Goal: Transaction & Acquisition: Purchase product/service

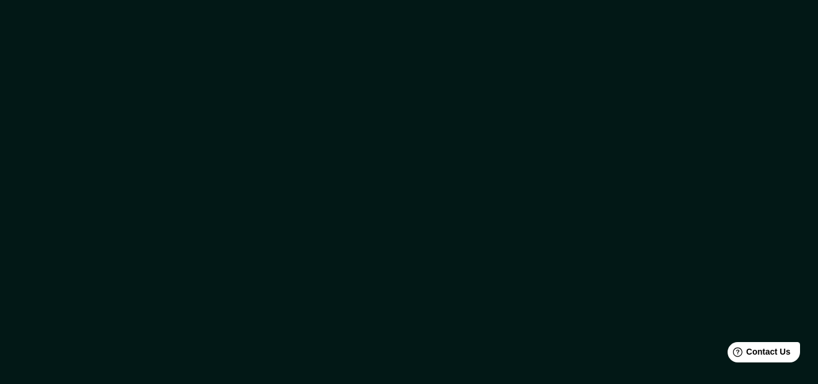
click at [779, 13] on div at bounding box center [409, 192] width 818 height 384
click at [481, 243] on div at bounding box center [409, 192] width 818 height 384
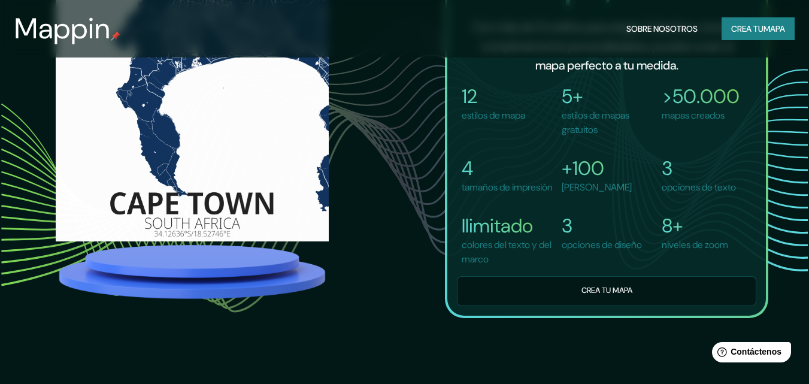
scroll to position [898, 0]
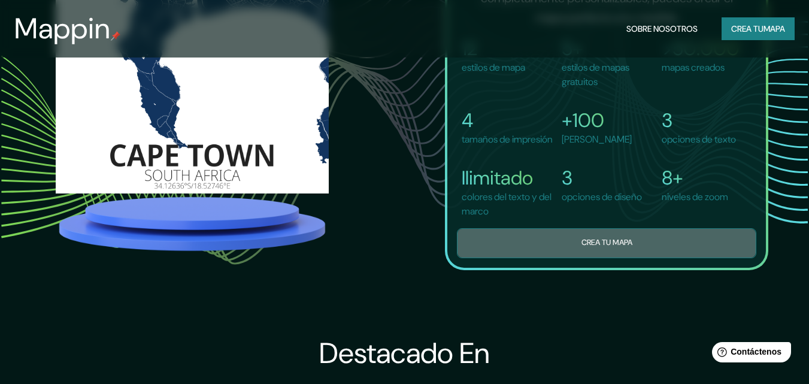
click at [607, 248] on font "Crea tu mapa" at bounding box center [606, 243] width 51 height 10
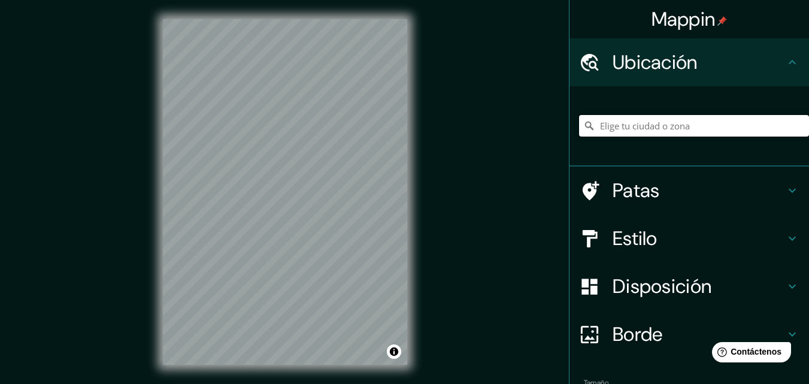
click at [645, 126] on input "Elige tu ciudad o zona" at bounding box center [694, 126] width 230 height 22
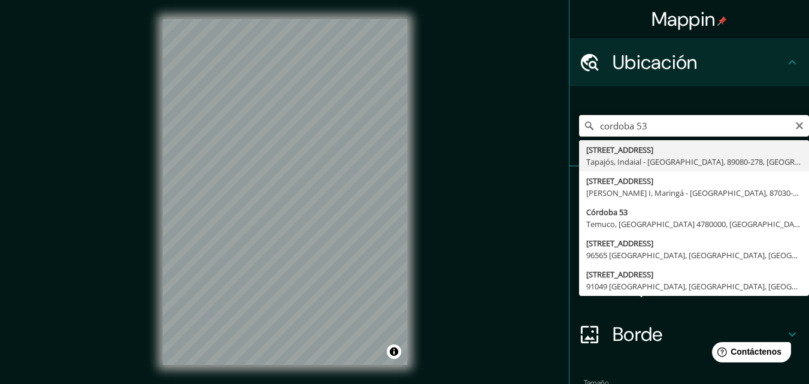
click at [644, 130] on input "cordoba 53" at bounding box center [694, 126] width 230 height 22
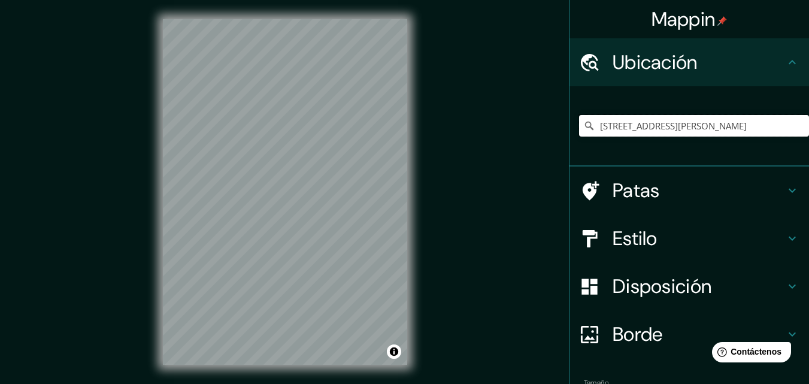
type input "Córdoba 53, Bell Ville, Provincia de Córdoba, X2550, Argentina"
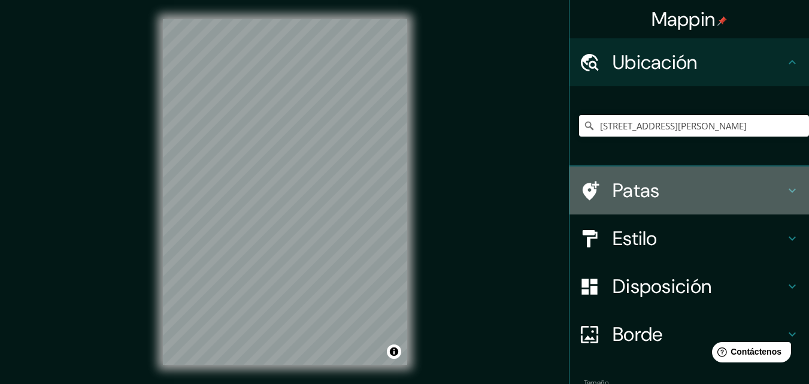
click at [785, 192] on icon at bounding box center [792, 190] width 14 height 14
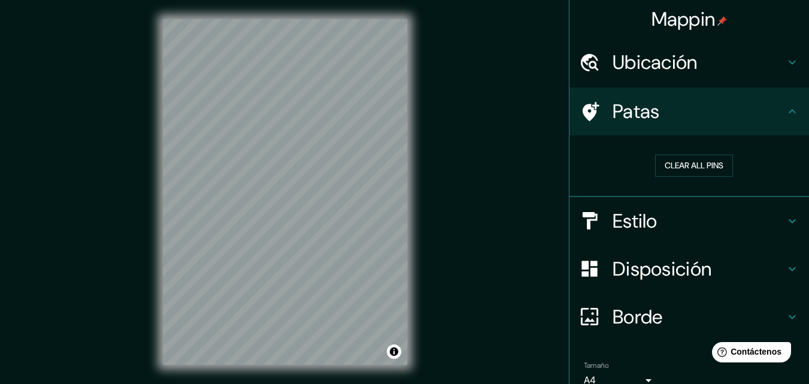
click at [785, 222] on icon at bounding box center [792, 221] width 14 height 14
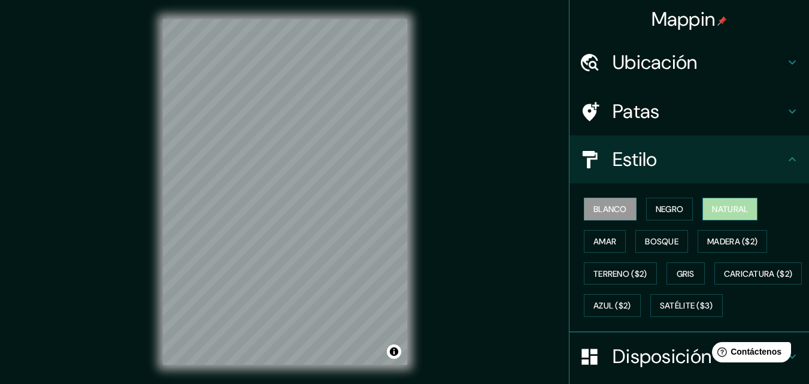
click at [716, 210] on font "Natural" at bounding box center [730, 209] width 36 height 11
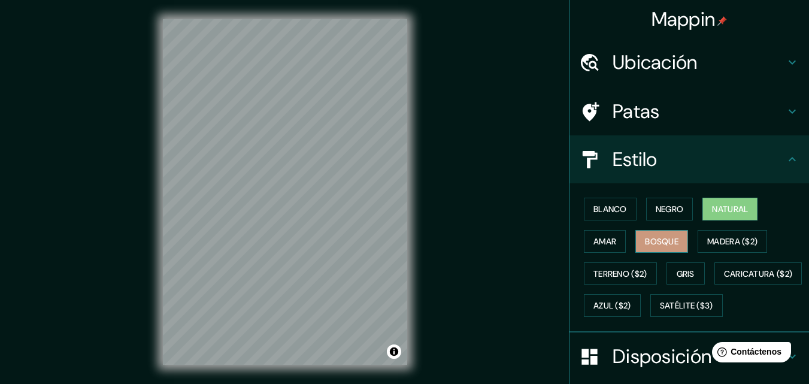
click at [656, 247] on font "Bosque" at bounding box center [662, 241] width 34 height 16
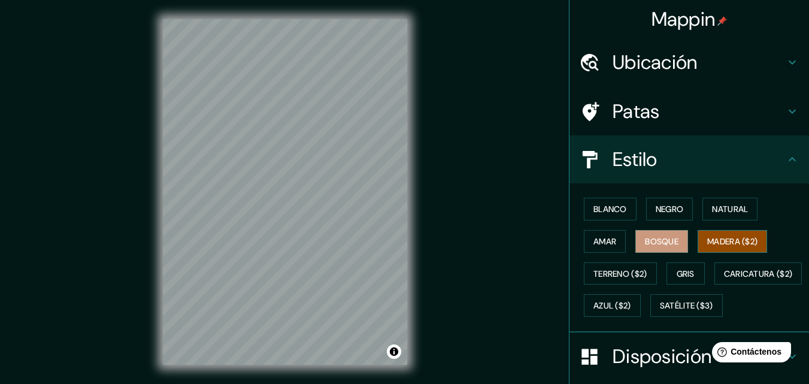
click at [707, 245] on font "Madera ($2)" at bounding box center [732, 241] width 50 height 11
click at [669, 275] on button "Gris" at bounding box center [685, 273] width 38 height 23
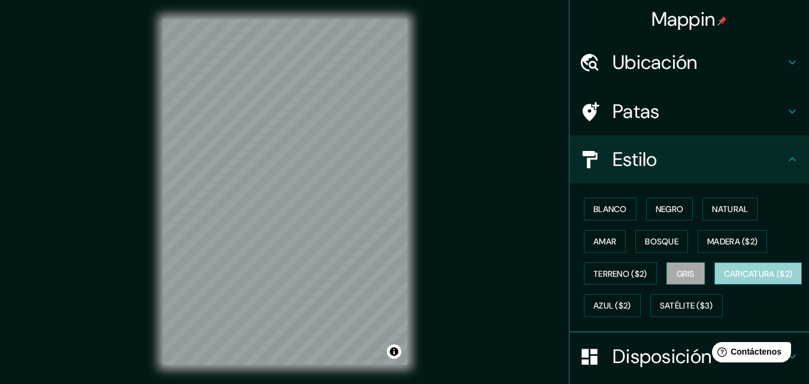
click at [724, 279] on font "Caricatura ($2)" at bounding box center [758, 273] width 69 height 11
click at [677, 273] on font "Gris" at bounding box center [686, 273] width 18 height 11
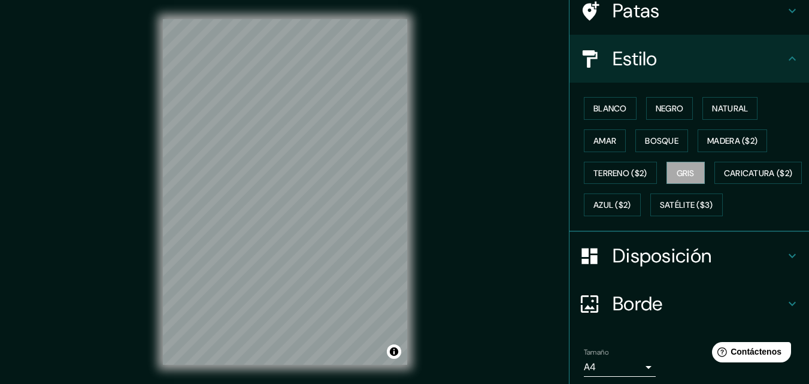
scroll to position [120, 0]
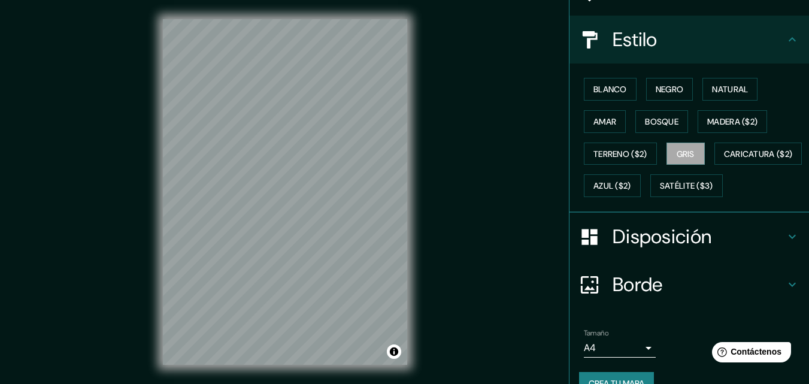
click at [785, 244] on icon at bounding box center [792, 236] width 14 height 14
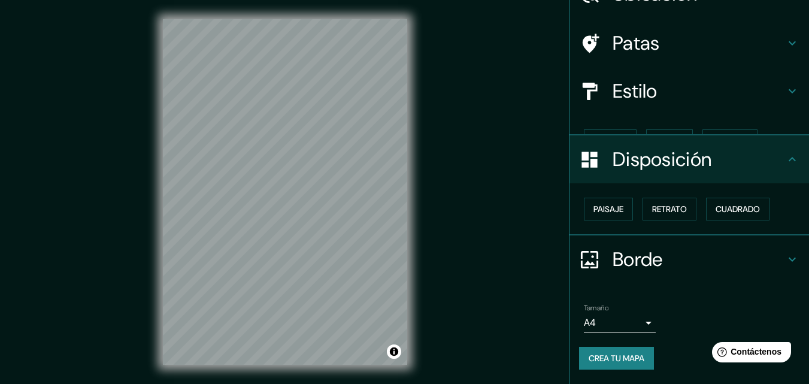
scroll to position [48, 0]
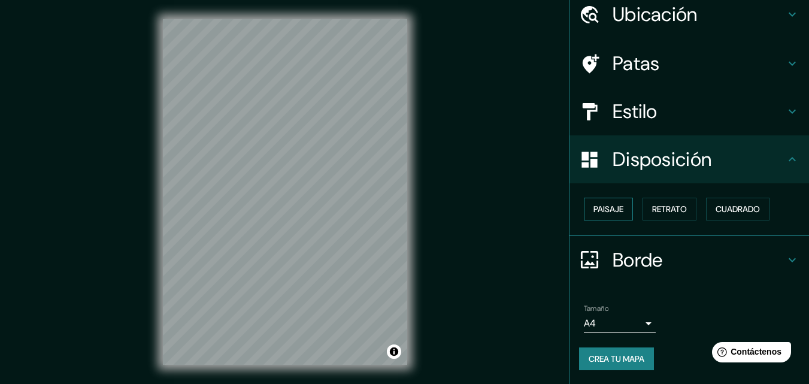
click at [596, 208] on font "Paisaje" at bounding box center [608, 209] width 30 height 11
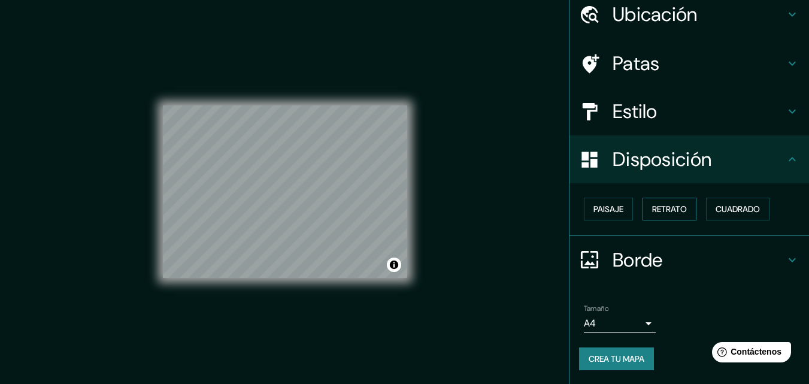
click at [652, 216] on font "Retrato" at bounding box center [669, 209] width 35 height 16
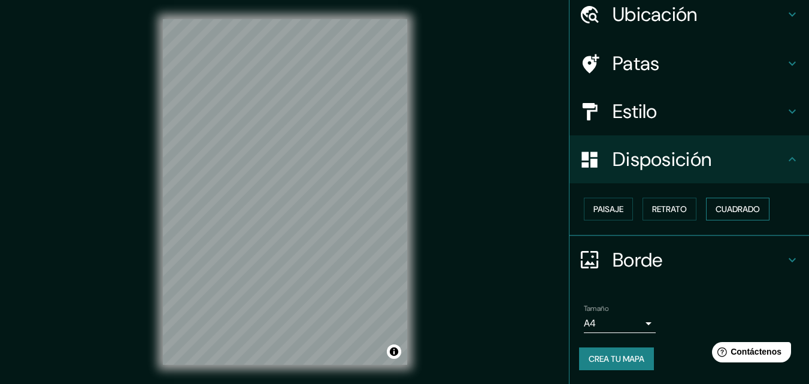
click at [732, 207] on font "Cuadrado" at bounding box center [737, 209] width 44 height 11
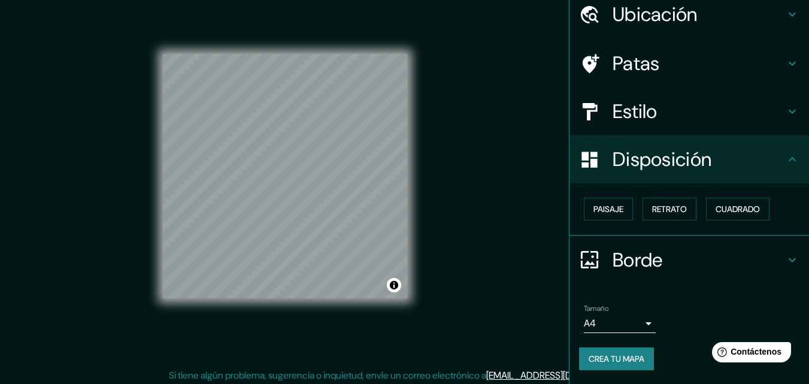
scroll to position [19, 0]
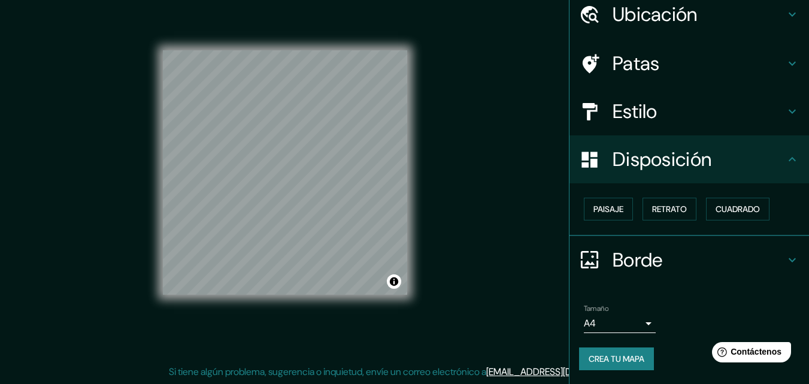
click at [642, 325] on body "Mappin Ubicación Córdoba 53, Bell Ville, Provincia de Córdoba, X2550, Argentina…" at bounding box center [404, 173] width 809 height 384
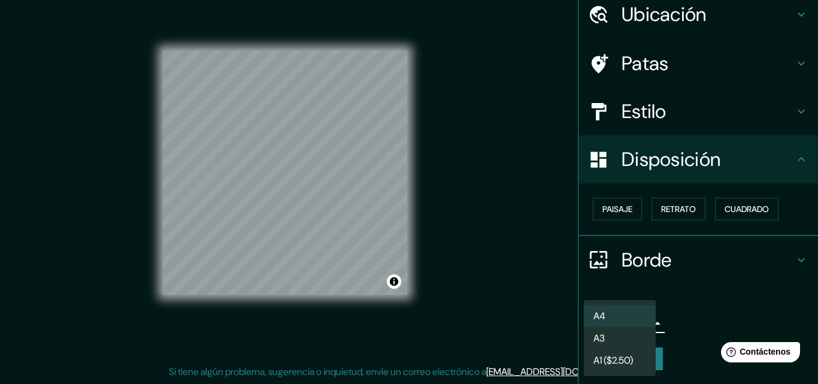
click at [608, 337] on li "A3" at bounding box center [620, 338] width 72 height 22
type input "a4"
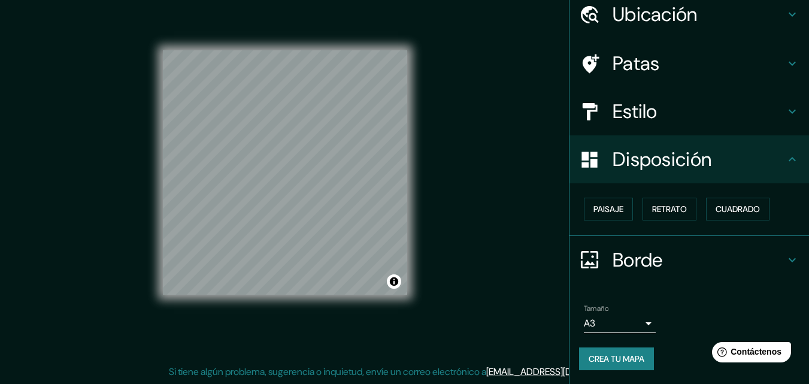
drag, startPoint x: 799, startPoint y: 309, endPoint x: 801, endPoint y: 345, distance: 36.0
click at [801, 345] on div "Mappin Ubicación Córdoba 53, Bell Ville, Provincia de Córdoba, X2550, Argentina…" at bounding box center [689, 192] width 240 height 384
click at [603, 360] on font "Crea tu mapa" at bounding box center [617, 358] width 56 height 11
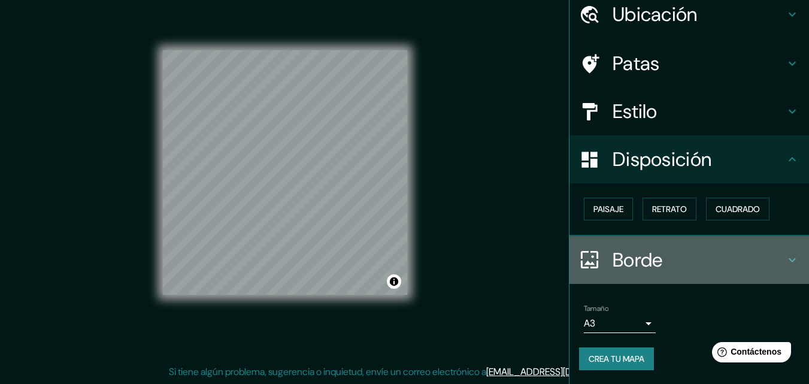
click at [785, 257] on icon at bounding box center [792, 260] width 14 height 14
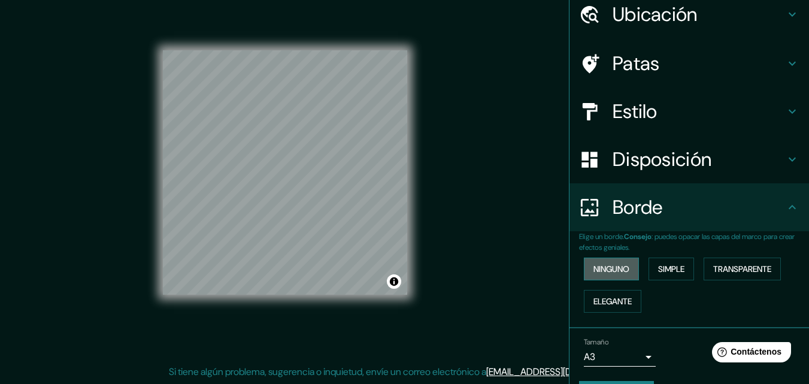
click at [615, 270] on font "Ninguno" at bounding box center [611, 268] width 36 height 11
click at [736, 265] on font "Transparente" at bounding box center [742, 268] width 58 height 11
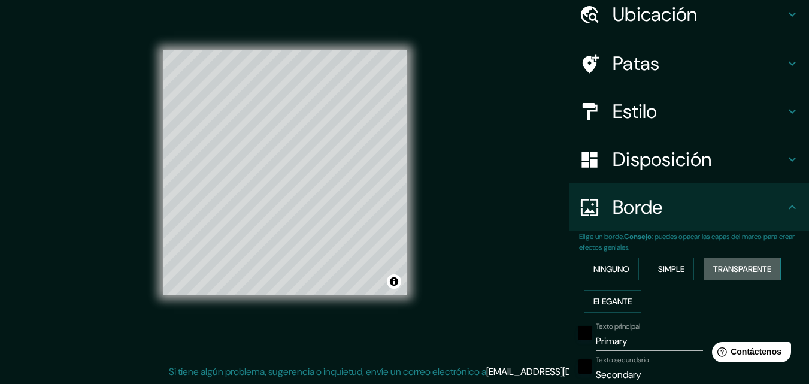
click at [736, 265] on font "Transparente" at bounding box center [742, 268] width 58 height 11
type input "196"
type input "33"
click at [671, 272] on font "Simple" at bounding box center [671, 268] width 26 height 11
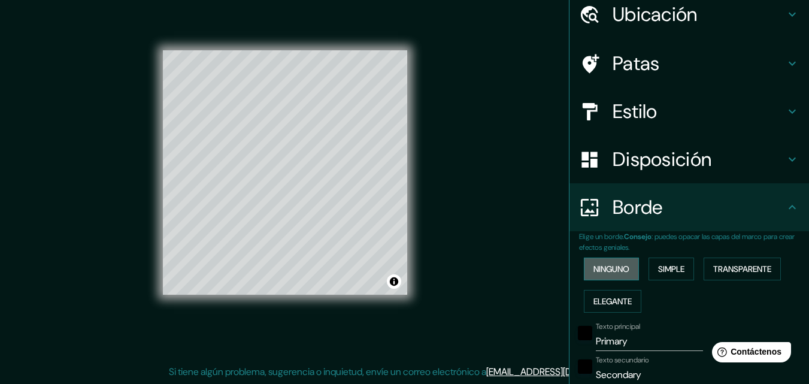
click at [603, 272] on font "Ninguno" at bounding box center [611, 268] width 36 height 11
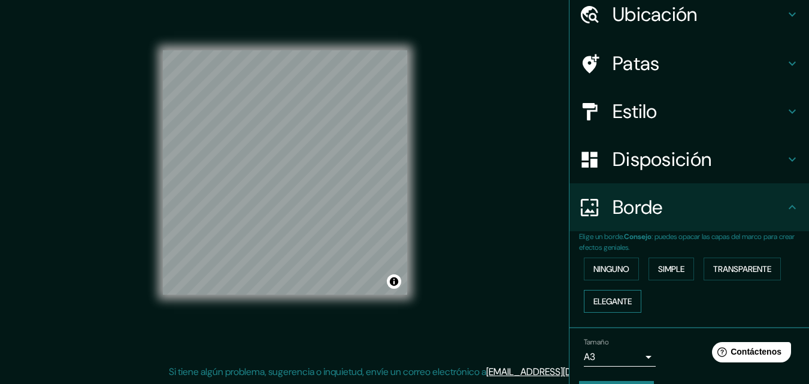
click at [603, 303] on font "Elegante" at bounding box center [612, 301] width 38 height 11
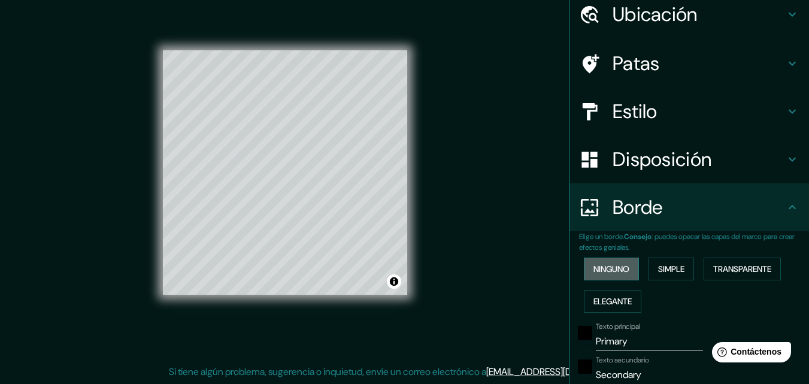
click at [608, 268] on font "Ninguno" at bounding box center [611, 268] width 36 height 11
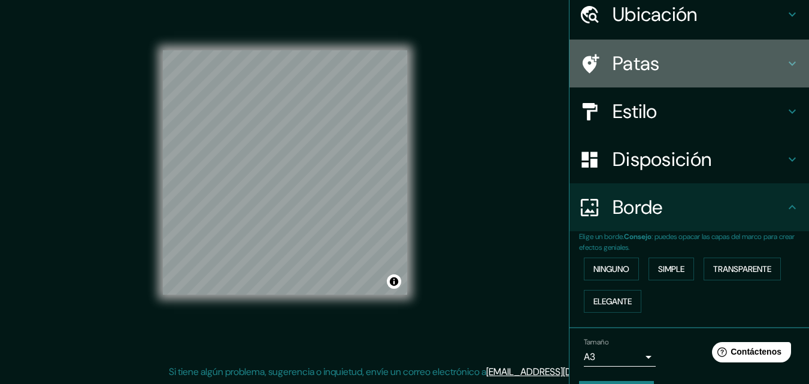
click at [789, 62] on icon at bounding box center [792, 64] width 7 height 4
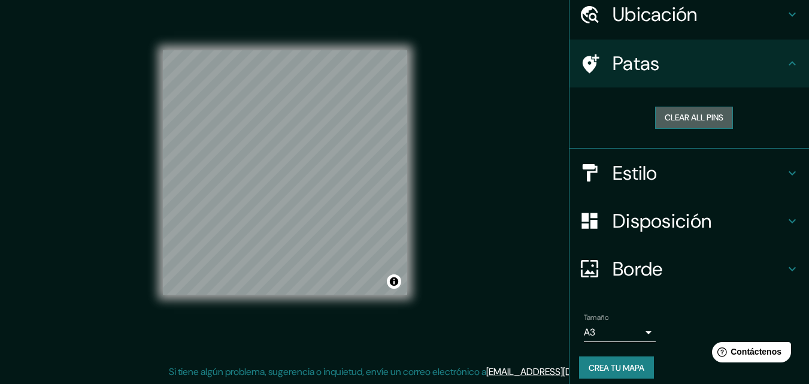
click at [692, 119] on button "Clear all pins" at bounding box center [694, 118] width 78 height 22
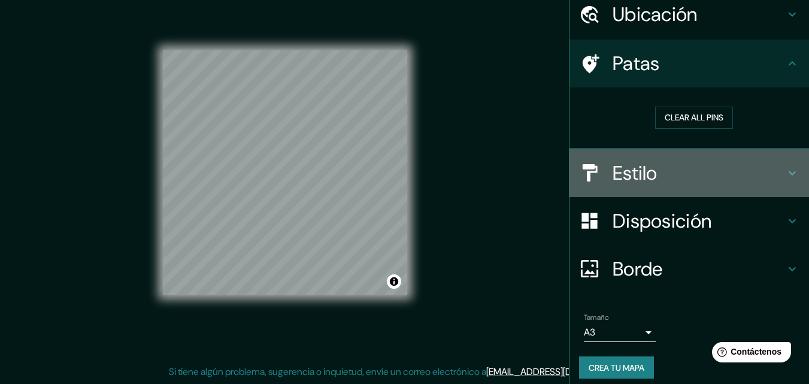
click at [786, 177] on icon at bounding box center [792, 173] width 14 height 14
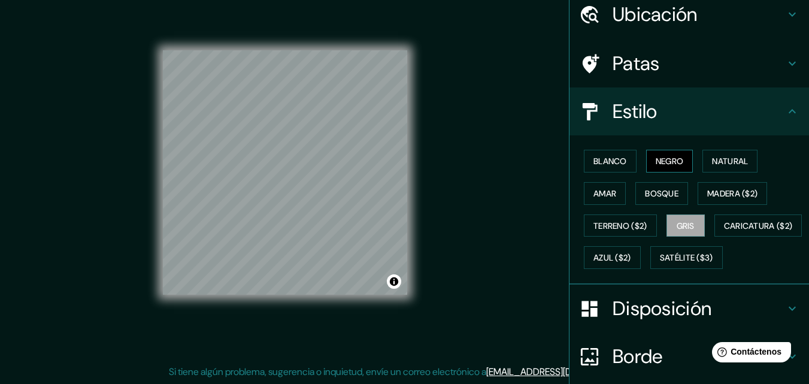
click at [659, 160] on font "Negro" at bounding box center [670, 161] width 28 height 11
click at [612, 162] on font "Blanco" at bounding box center [610, 161] width 34 height 11
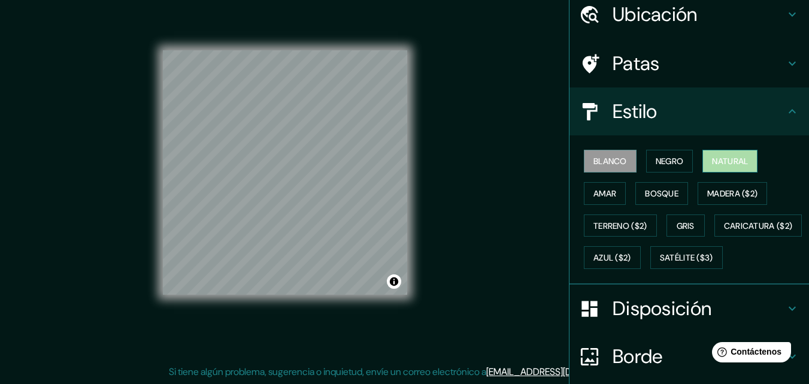
click at [724, 162] on font "Natural" at bounding box center [730, 161] width 36 height 11
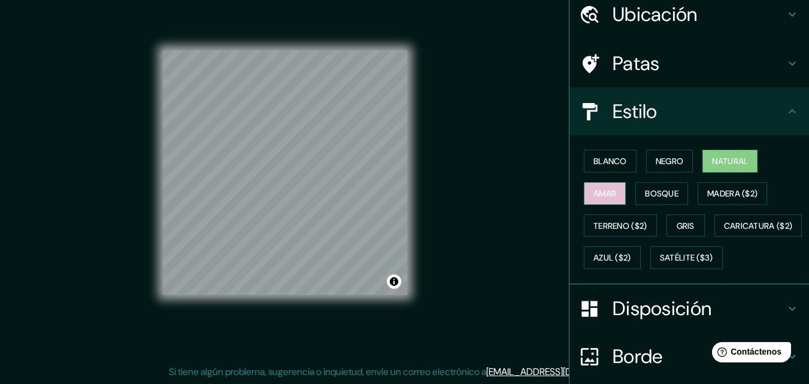
click at [610, 198] on button "Amar" at bounding box center [605, 193] width 42 height 23
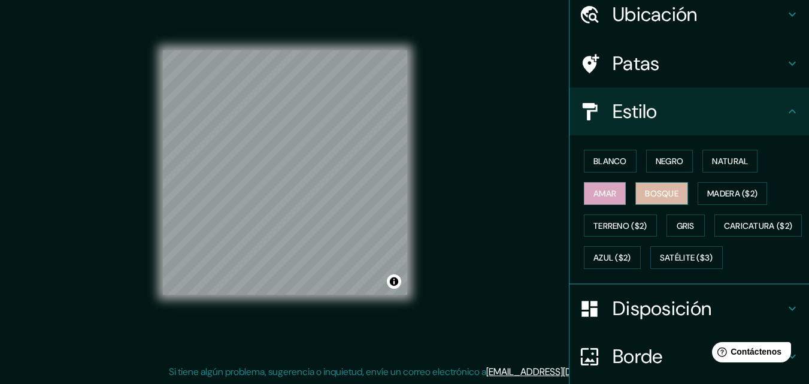
click at [647, 196] on font "Bosque" at bounding box center [662, 193] width 34 height 11
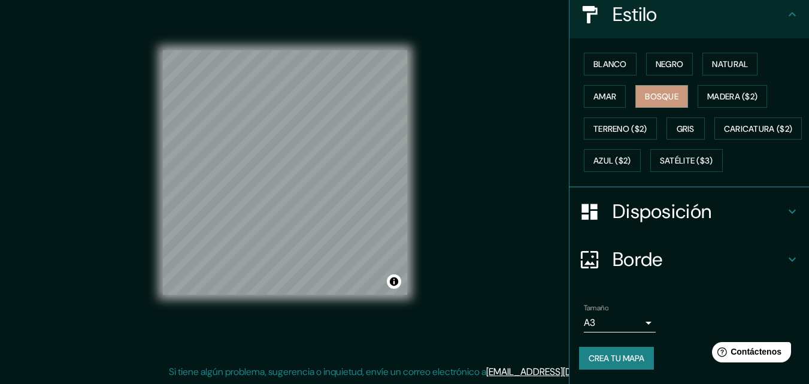
scroll to position [177, 0]
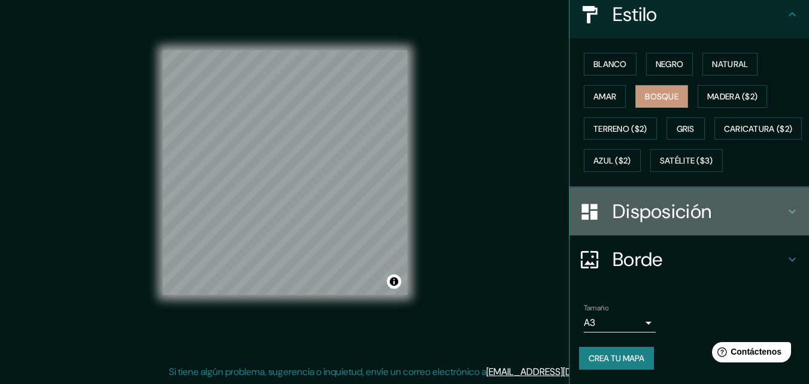
click at [787, 213] on icon at bounding box center [792, 211] width 14 height 14
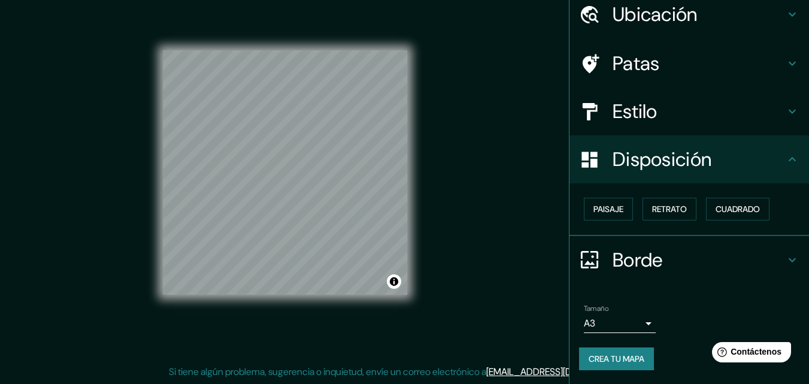
scroll to position [48, 0]
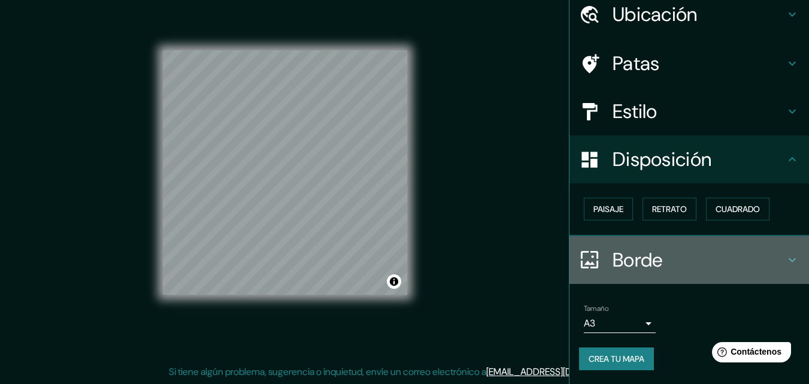
click at [789, 259] on icon at bounding box center [792, 259] width 7 height 4
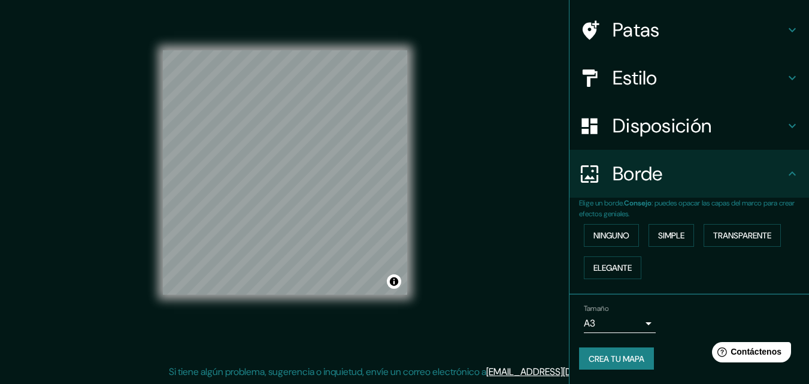
scroll to position [0, 0]
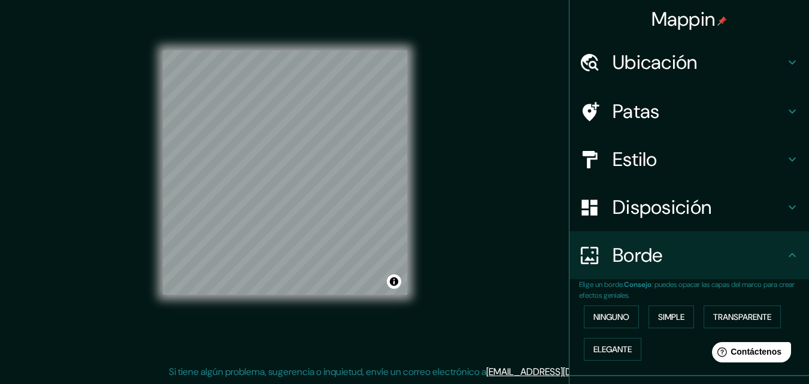
click at [478, 169] on div "Mappin Ubicación Córdoba 53, Bell Ville, Provincia de Córdoba, X2550, Argentina…" at bounding box center [404, 182] width 809 height 403
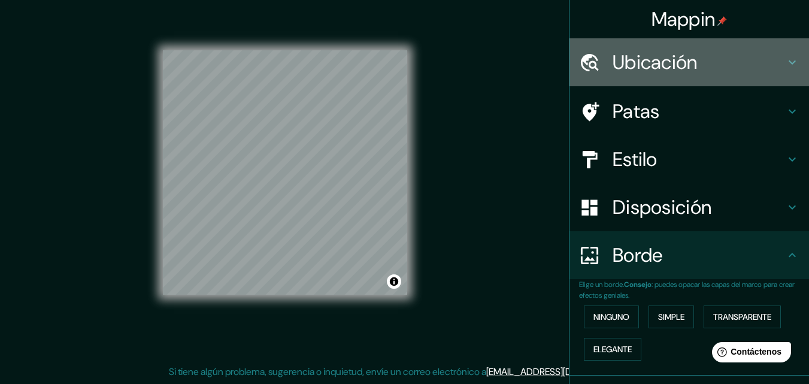
click at [785, 60] on icon at bounding box center [792, 62] width 14 height 14
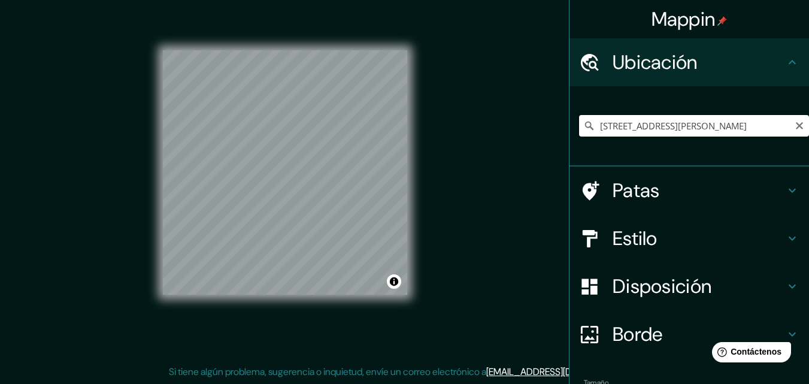
click at [773, 126] on input "Córdoba 53, Bell Ville, Provincia de Córdoba, X2550, Argentina" at bounding box center [694, 126] width 230 height 22
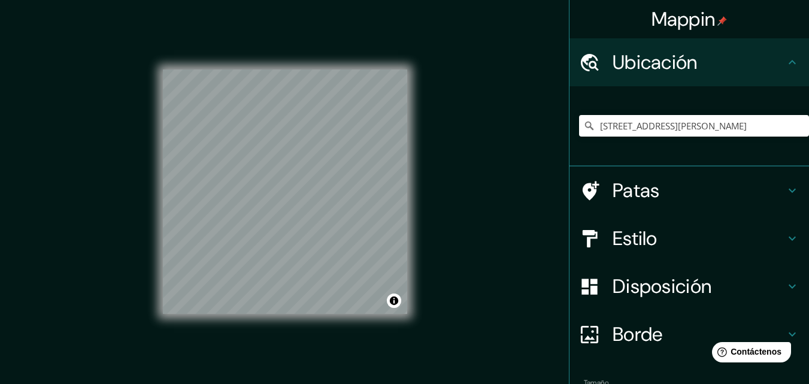
click at [416, 118] on div "© Mapbox © OpenStreetMap Improve this map" at bounding box center [285, 192] width 283 height 384
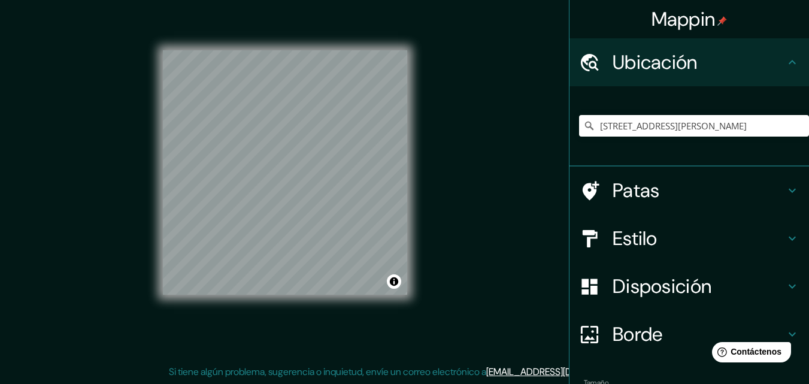
scroll to position [75, 0]
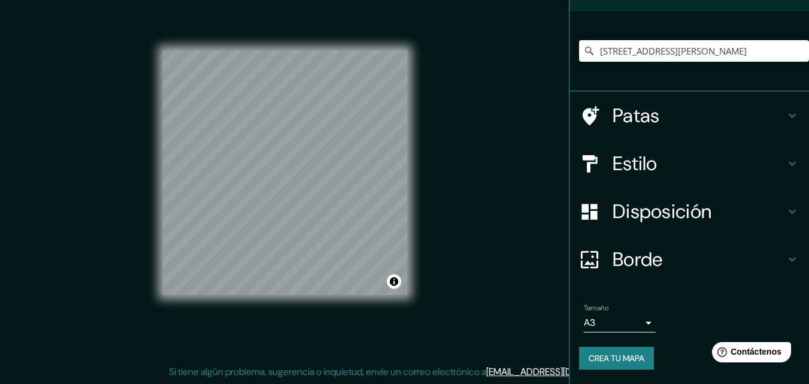
click at [611, 356] on font "Crea tu mapa" at bounding box center [617, 358] width 56 height 11
drag, startPoint x: 413, startPoint y: 225, endPoint x: 481, endPoint y: 162, distance: 92.4
click at [481, 162] on div "Mappin Ubicación Córdoba 53, Bell Ville, Provincia de Córdoba, X2550, Argentina…" at bounding box center [404, 182] width 809 height 403
click at [319, 195] on div at bounding box center [322, 194] width 10 height 10
drag, startPoint x: 452, startPoint y: 165, endPoint x: 500, endPoint y: 196, distance: 56.8
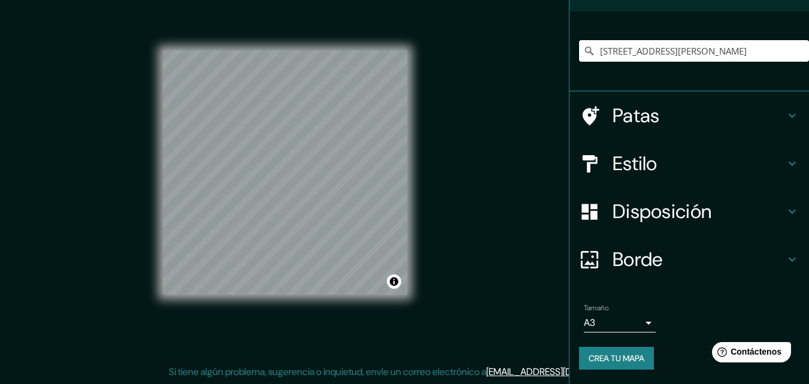
click at [453, 167] on div "Mappin Ubicación Córdoba 53, Bell Ville, Provincia de Córdoba, X2550, Argentina…" at bounding box center [404, 182] width 809 height 403
click at [620, 259] on font "Borde" at bounding box center [637, 259] width 50 height 25
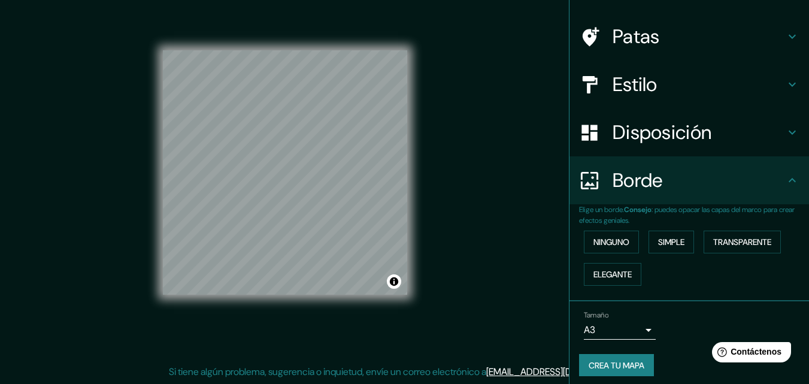
click at [615, 190] on font "Borde" at bounding box center [637, 180] width 50 height 25
click at [489, 197] on div "Mappin Ubicación Córdoba 53, Bell Ville, Provincia de Córdoba, X2550, Argentina…" at bounding box center [404, 182] width 809 height 403
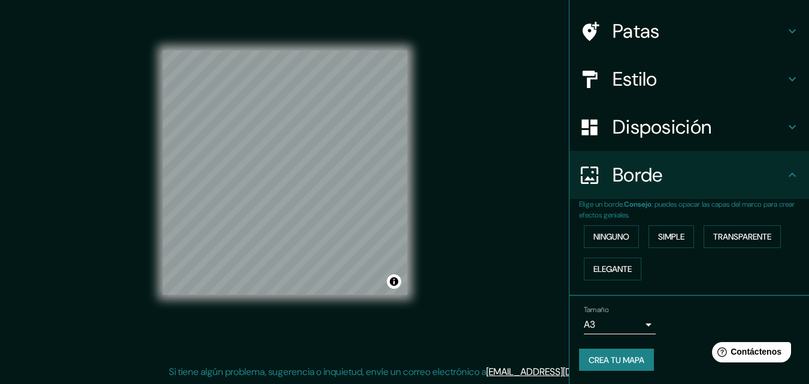
scroll to position [81, 0]
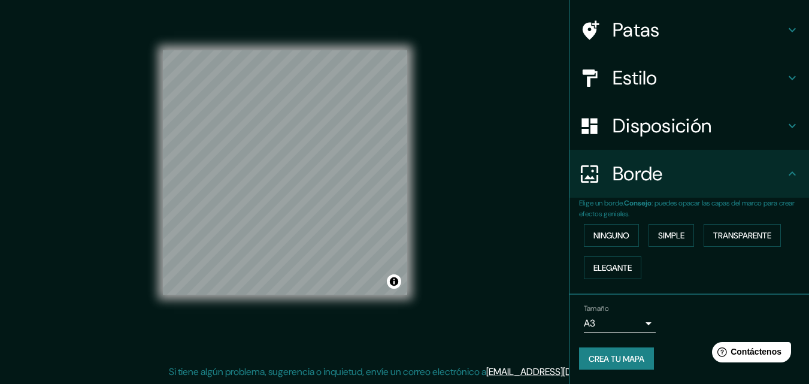
click at [635, 33] on font "Patas" at bounding box center [635, 29] width 47 height 25
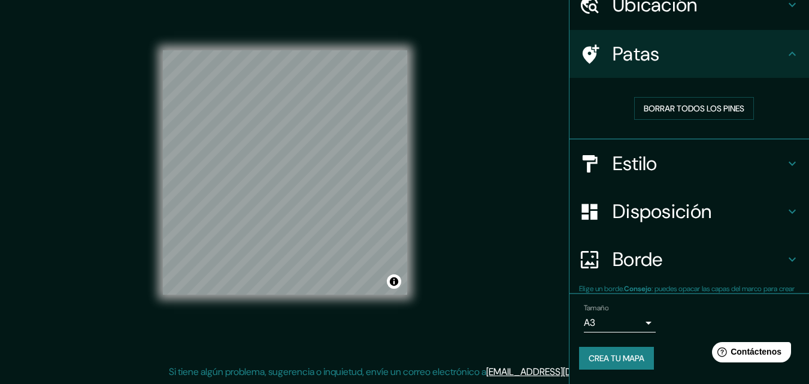
scroll to position [57, 0]
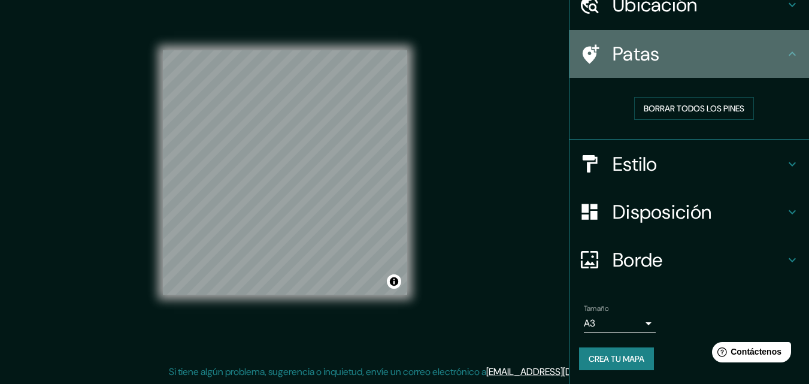
click at [581, 53] on icon at bounding box center [589, 54] width 21 height 21
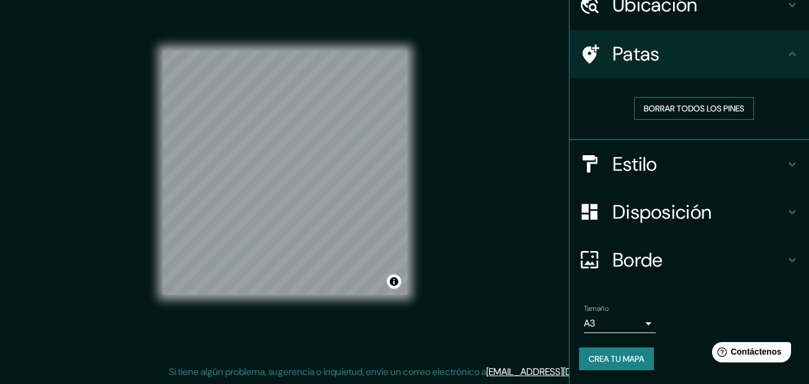
click at [660, 108] on font "Borrar todos los pines" at bounding box center [694, 108] width 101 height 11
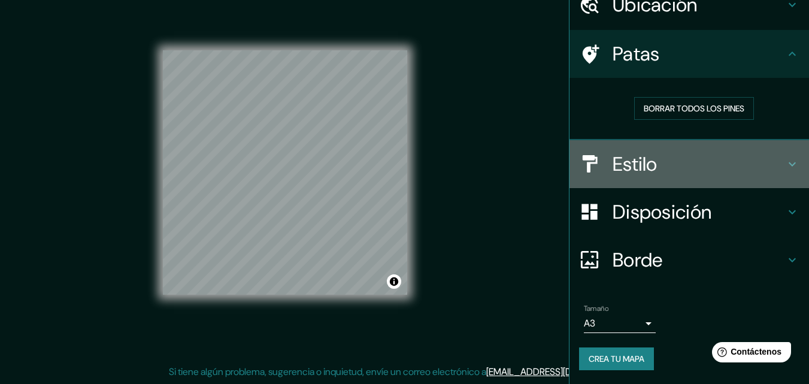
click at [624, 168] on font "Estilo" at bounding box center [634, 163] width 45 height 25
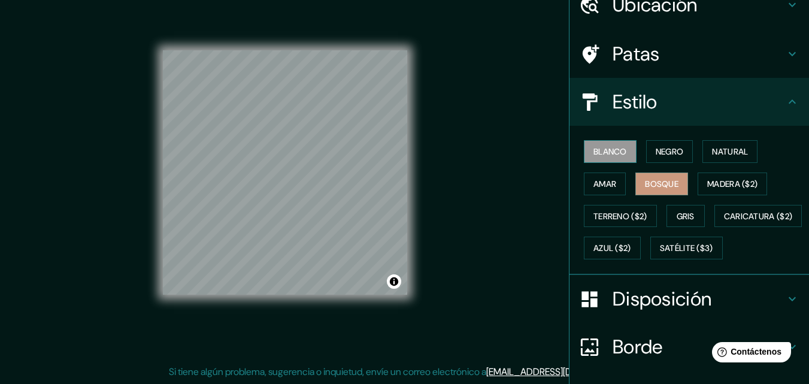
click at [610, 149] on font "Blanco" at bounding box center [610, 151] width 34 height 11
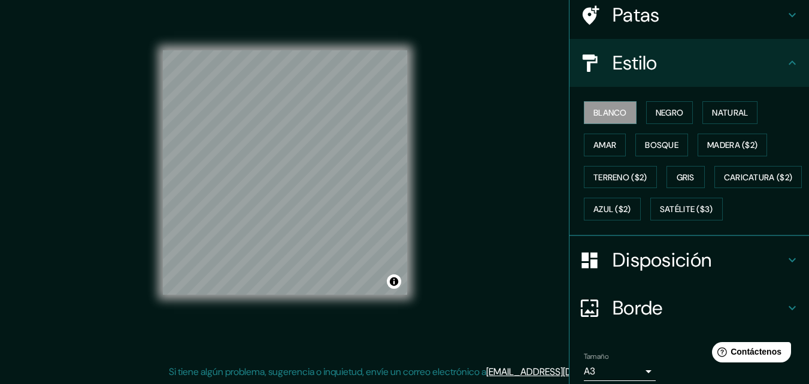
scroll to position [117, 0]
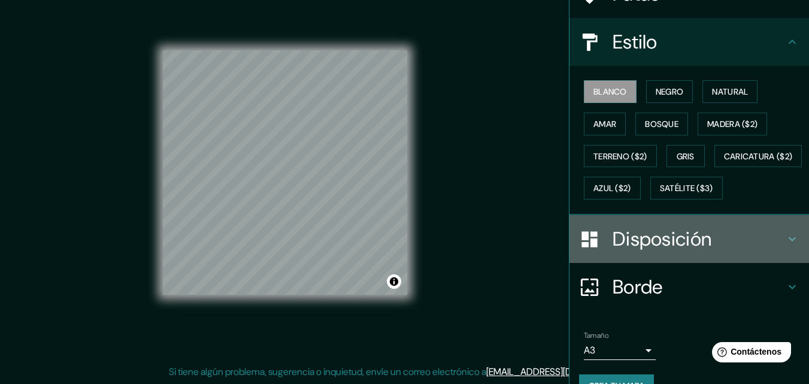
click at [699, 251] on font "Disposición" at bounding box center [661, 238] width 99 height 25
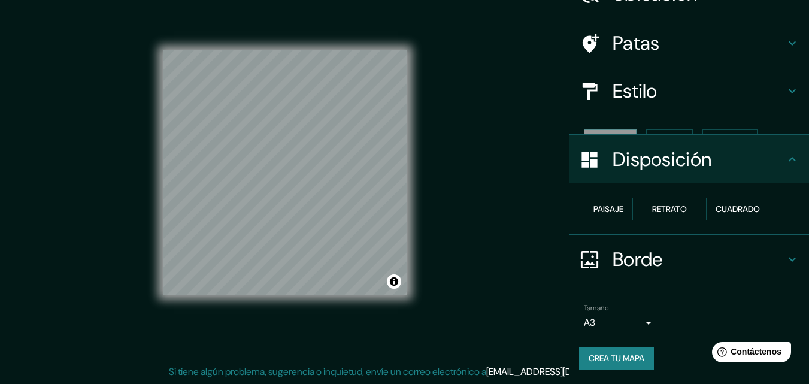
scroll to position [48, 0]
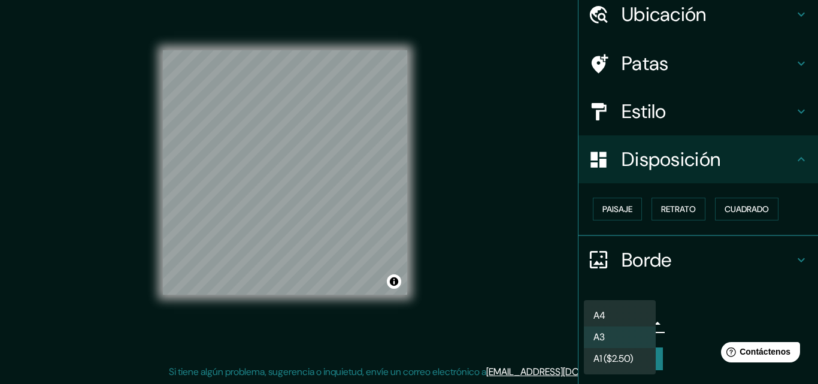
click at [639, 326] on body "Mappin Ubicación Córdoba 53, Bell Ville, Provincia de Córdoba, X2550, Argentina…" at bounding box center [409, 173] width 818 height 384
click at [602, 338] on font "A3" at bounding box center [598, 338] width 11 height 13
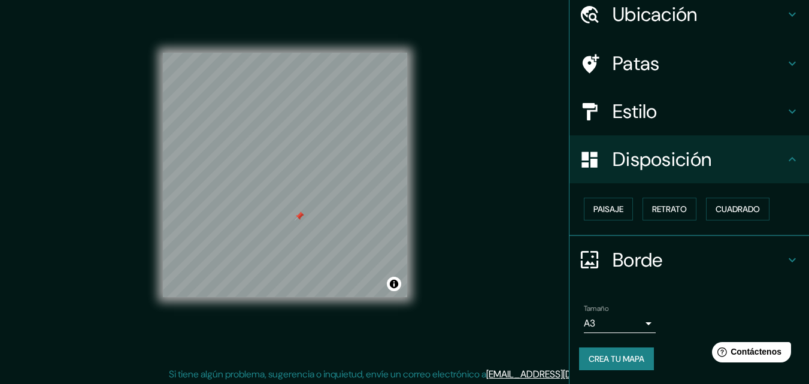
scroll to position [15, 0]
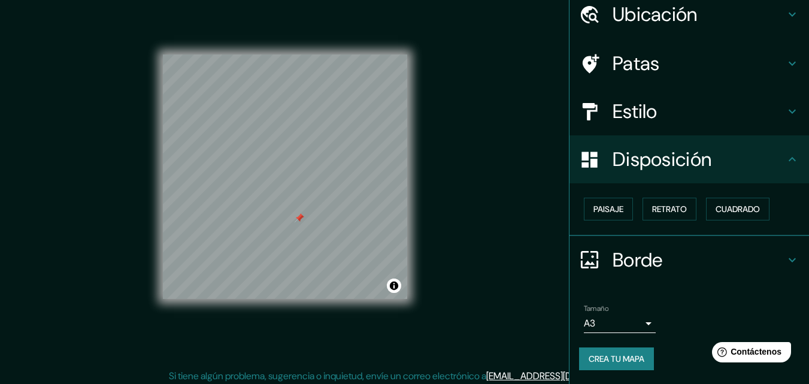
click at [630, 109] on font "Estilo" at bounding box center [634, 111] width 45 height 25
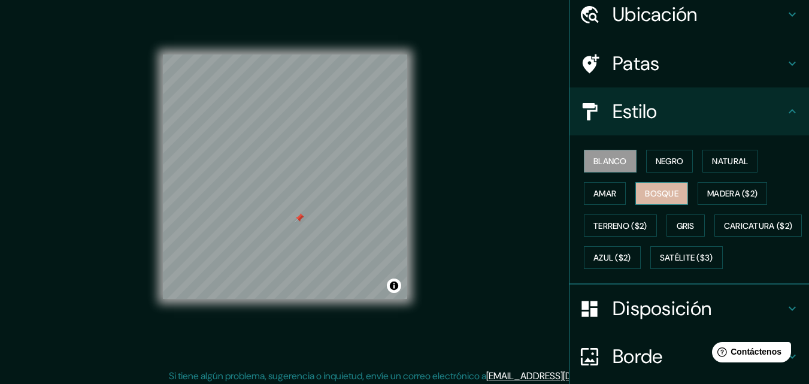
click at [654, 196] on font "Bosque" at bounding box center [662, 193] width 34 height 11
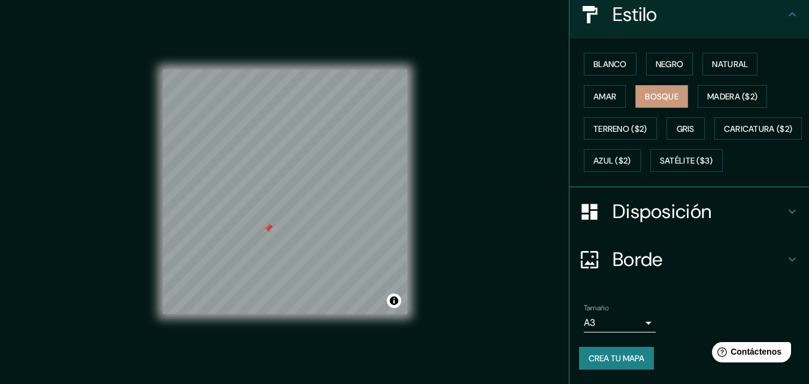
scroll to position [0, 0]
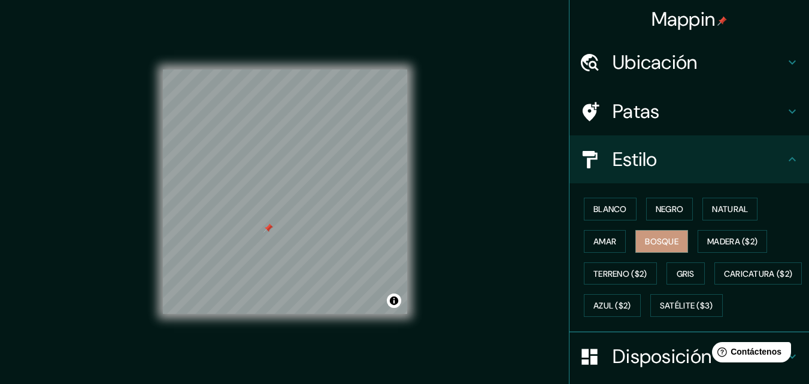
click at [632, 111] on font "Patas" at bounding box center [635, 111] width 47 height 25
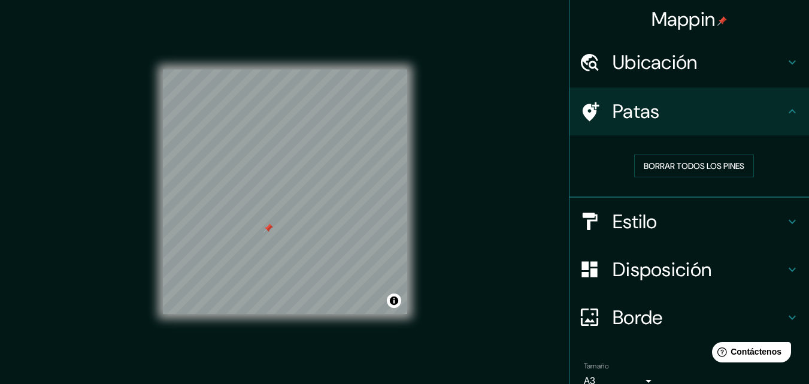
click at [632, 214] on font "Estilo" at bounding box center [634, 221] width 45 height 25
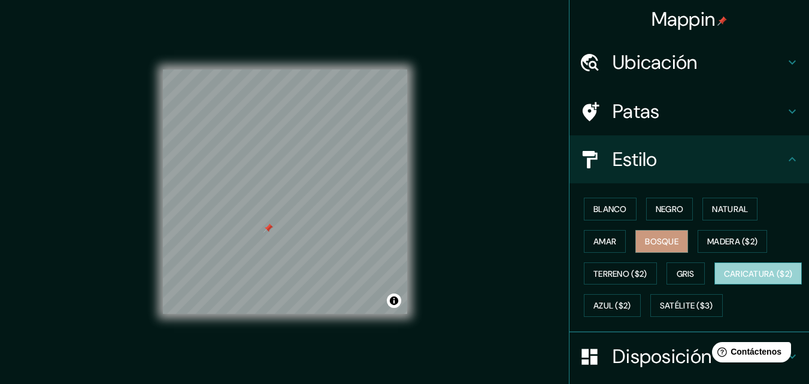
click at [724, 279] on font "Caricatura ($2)" at bounding box center [758, 273] width 69 height 11
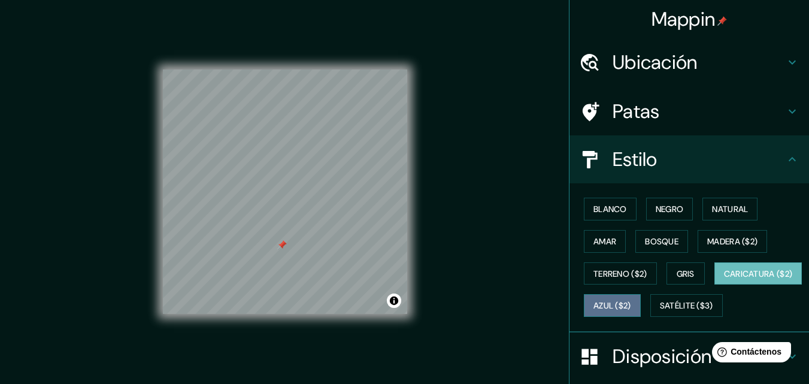
click at [631, 310] on font "Azul ($2)" at bounding box center [612, 306] width 38 height 11
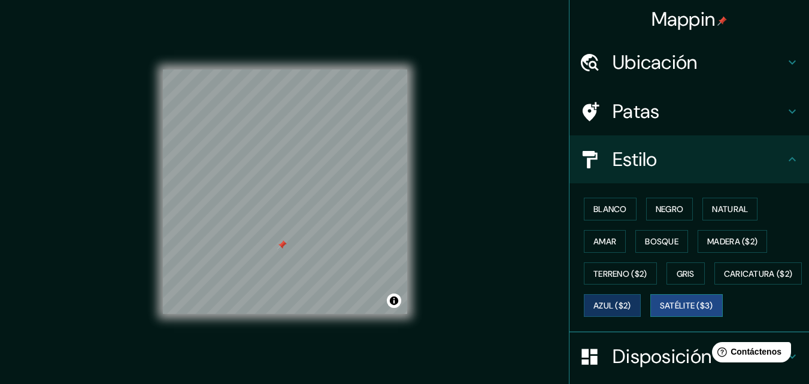
click at [660, 311] on font "Satélite ($3)" at bounding box center [686, 306] width 53 height 11
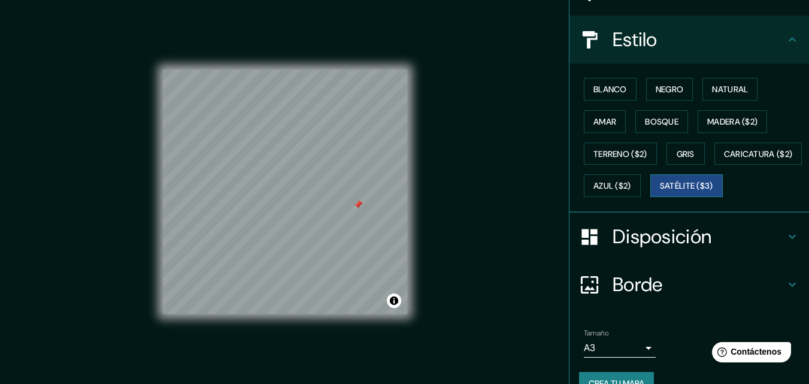
scroll to position [60, 0]
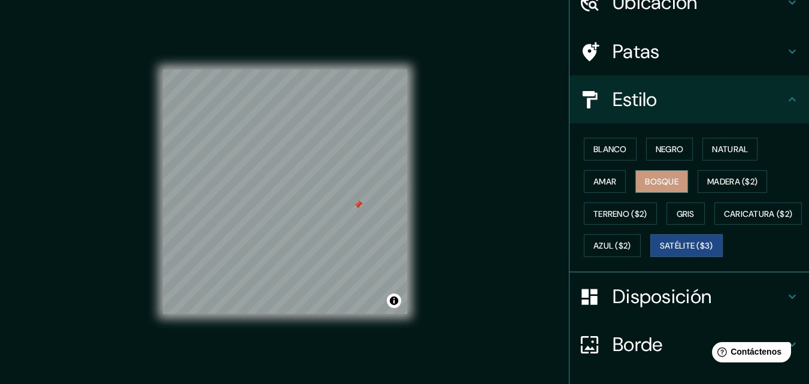
click at [646, 180] on font "Bosque" at bounding box center [662, 181] width 34 height 11
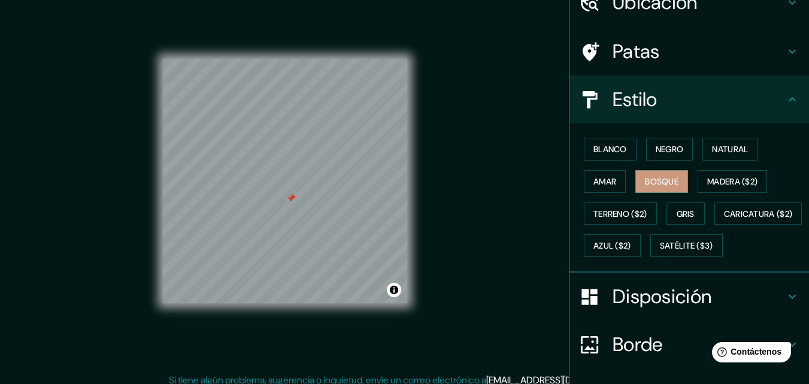
scroll to position [12, 0]
